Goal: Task Accomplishment & Management: Manage account settings

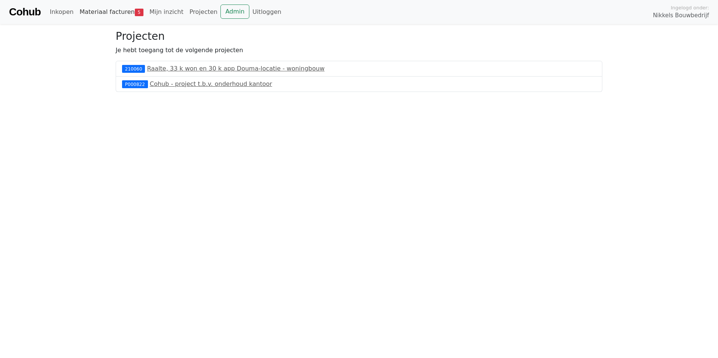
click at [117, 15] on link "Materiaal facturen 5" at bounding box center [112, 12] width 70 height 15
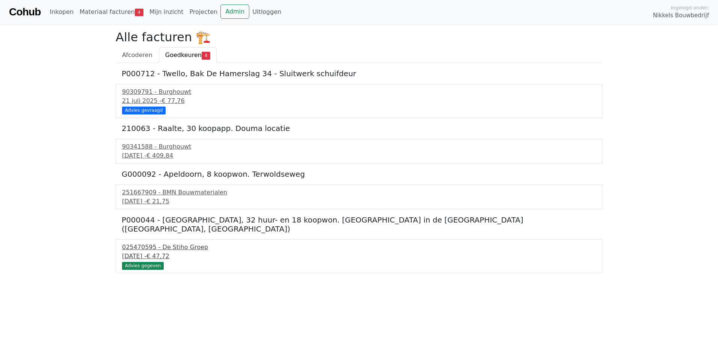
click at [164, 243] on div "025470595 - De Stiho Groep" at bounding box center [359, 247] width 474 height 9
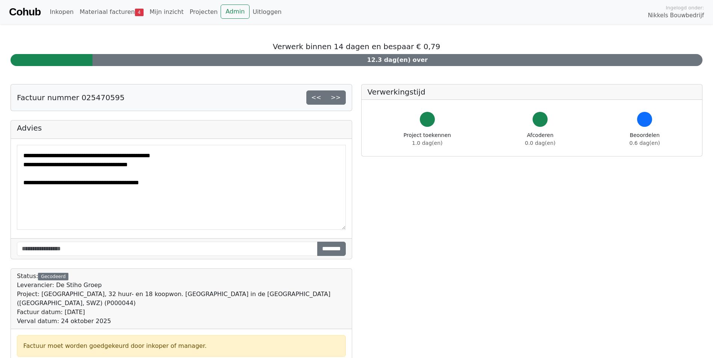
drag, startPoint x: 0, startPoint y: 0, endPoint x: 164, endPoint y: 239, distance: 289.6
